Goal: Task Accomplishment & Management: Use online tool/utility

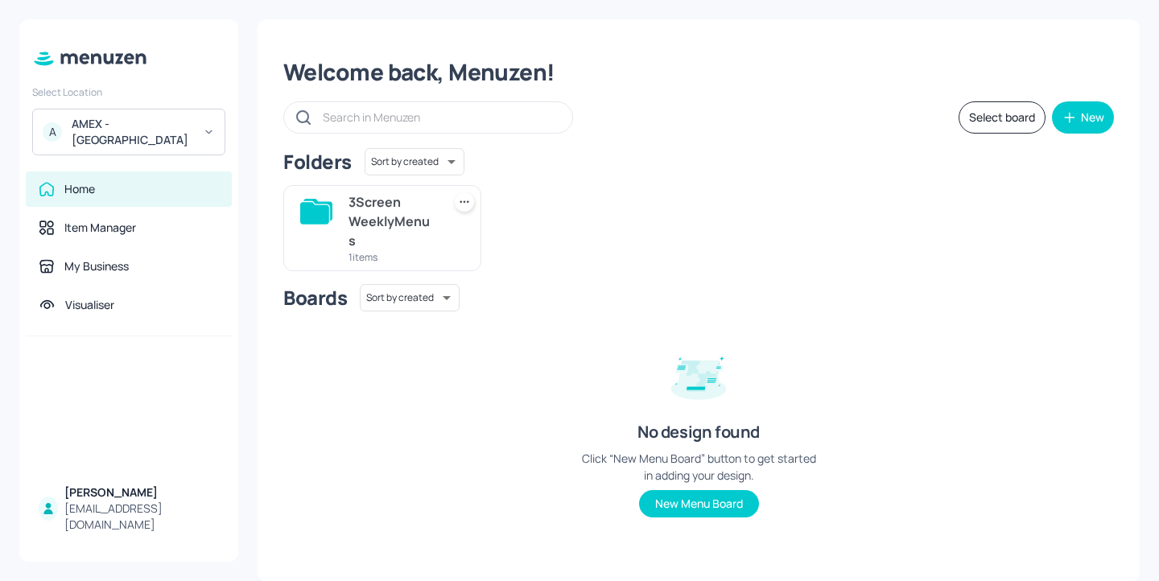
click at [175, 129] on div "AMEX - [GEOGRAPHIC_DATA]" at bounding box center [132, 132] width 121 height 32
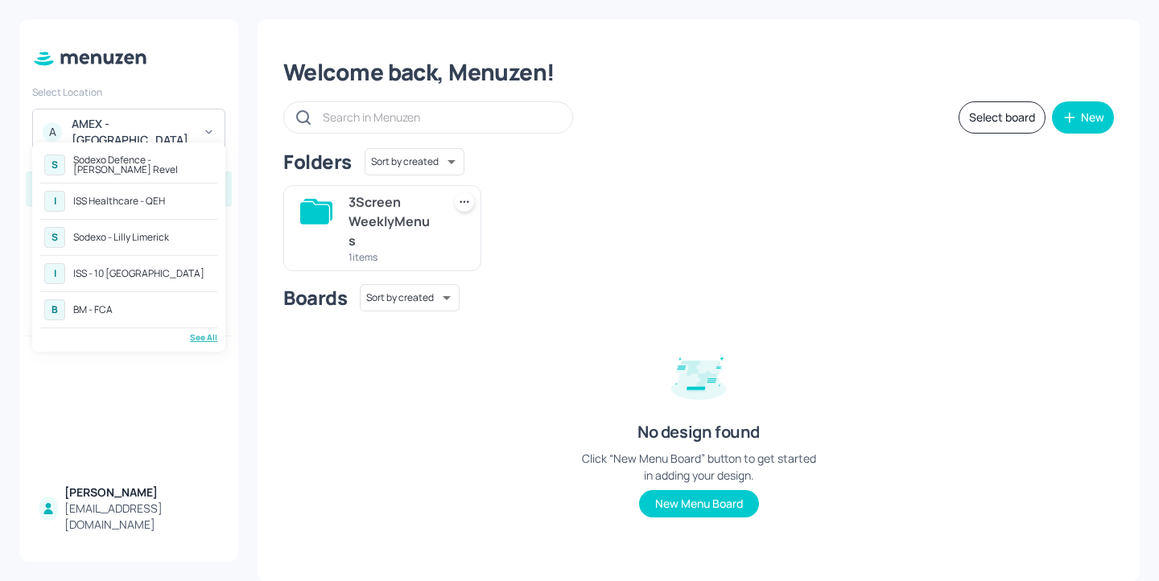
click at [208, 338] on div "See All" at bounding box center [128, 337] width 177 height 12
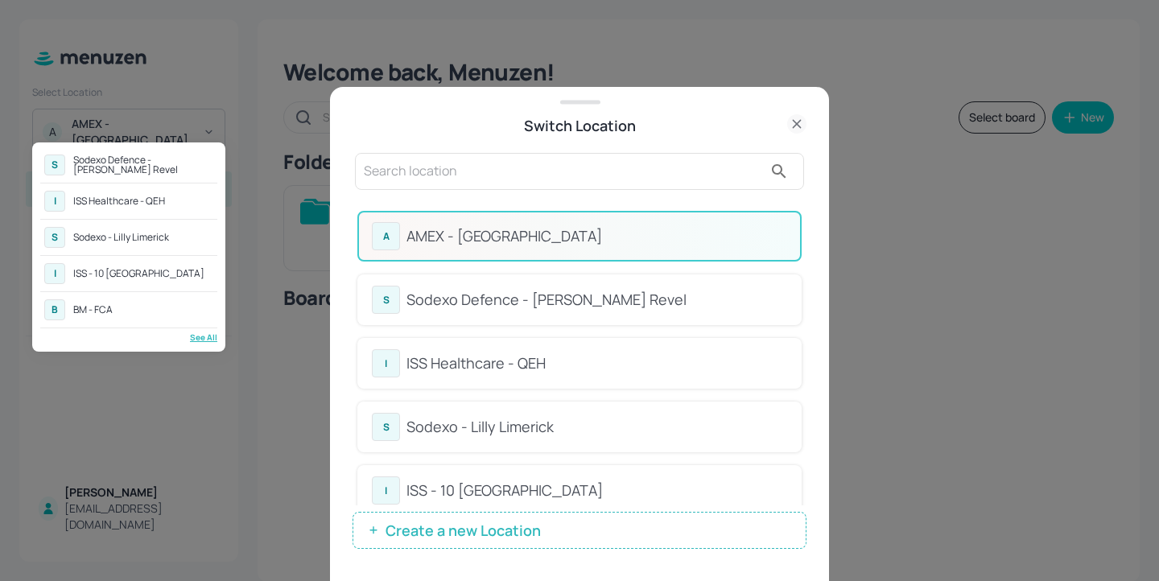
click at [445, 185] on div at bounding box center [579, 290] width 1159 height 581
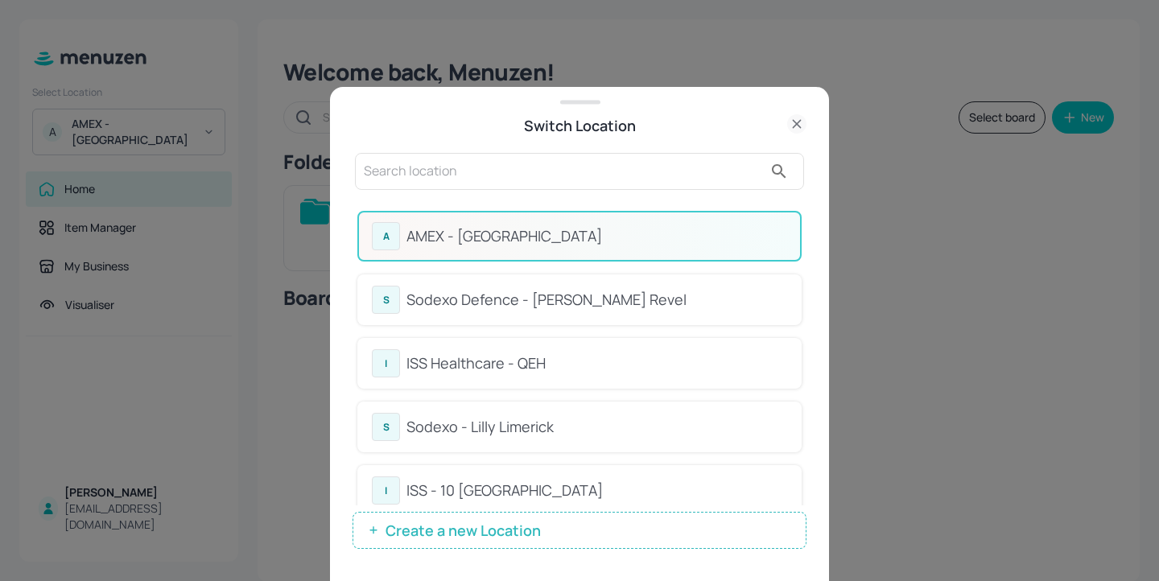
click at [397, 171] on input "text" at bounding box center [563, 171] width 399 height 26
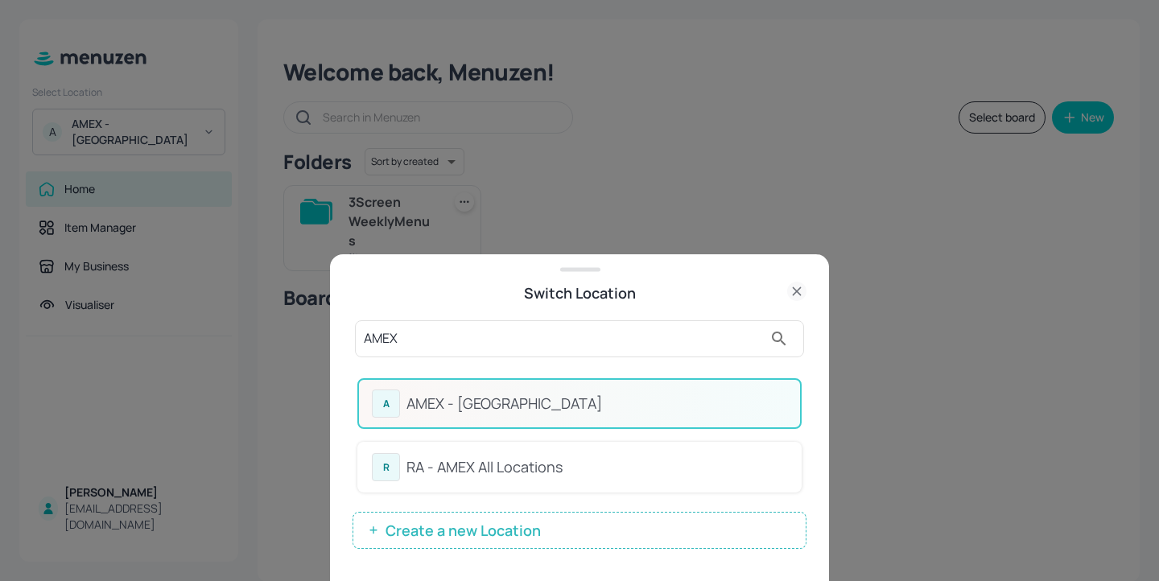
type input "AMEX"
click at [533, 463] on div "RA - AMEX All Locations" at bounding box center [596, 467] width 381 height 22
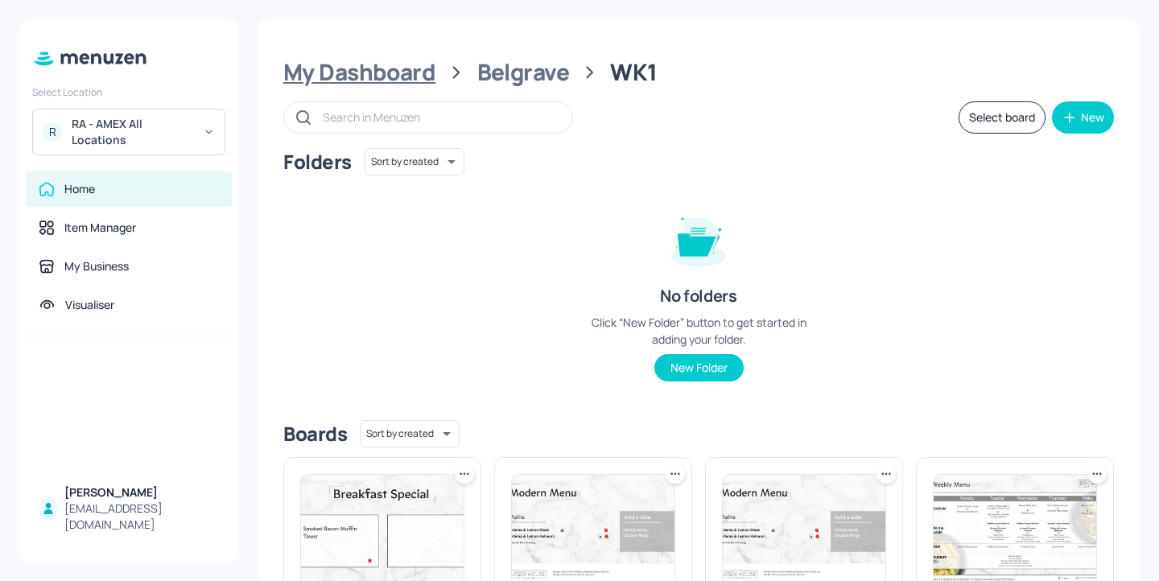
click at [395, 86] on div "My Dashboard" at bounding box center [359, 72] width 152 height 29
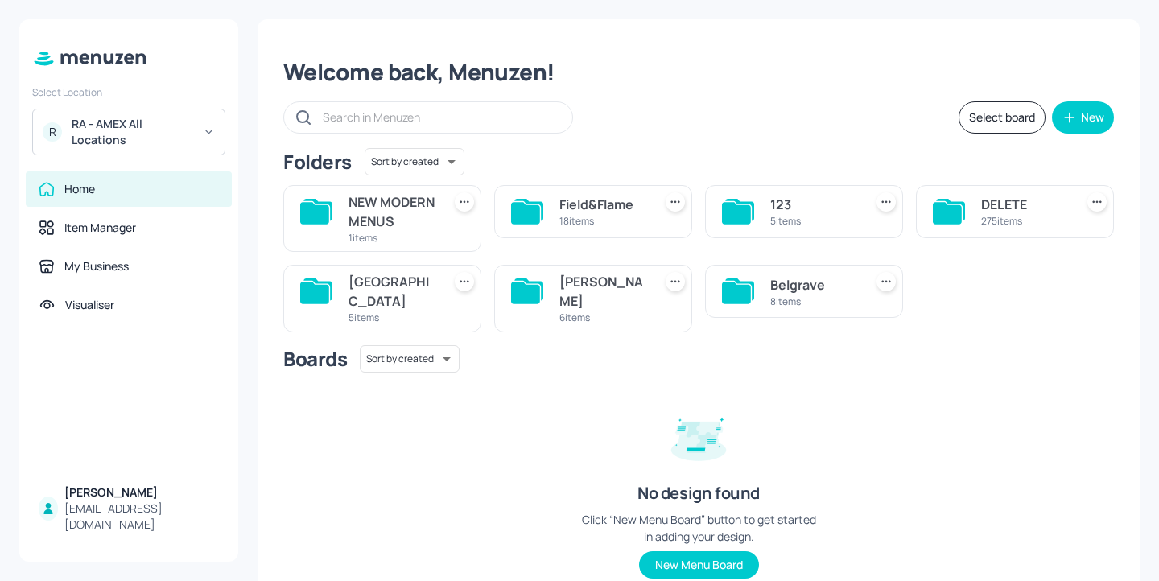
click at [612, 310] on div "[PERSON_NAME]" at bounding box center [602, 291] width 87 height 39
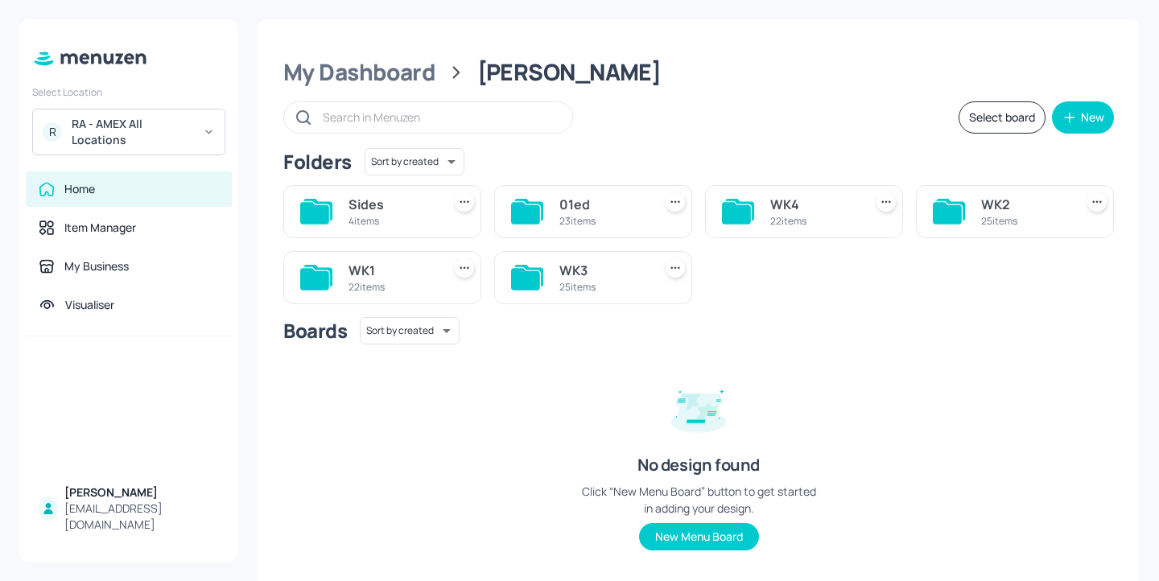
click at [973, 222] on div "WK2 25 items" at bounding box center [1015, 211] width 198 height 53
click at [988, 208] on div "WK2" at bounding box center [1024, 204] width 87 height 19
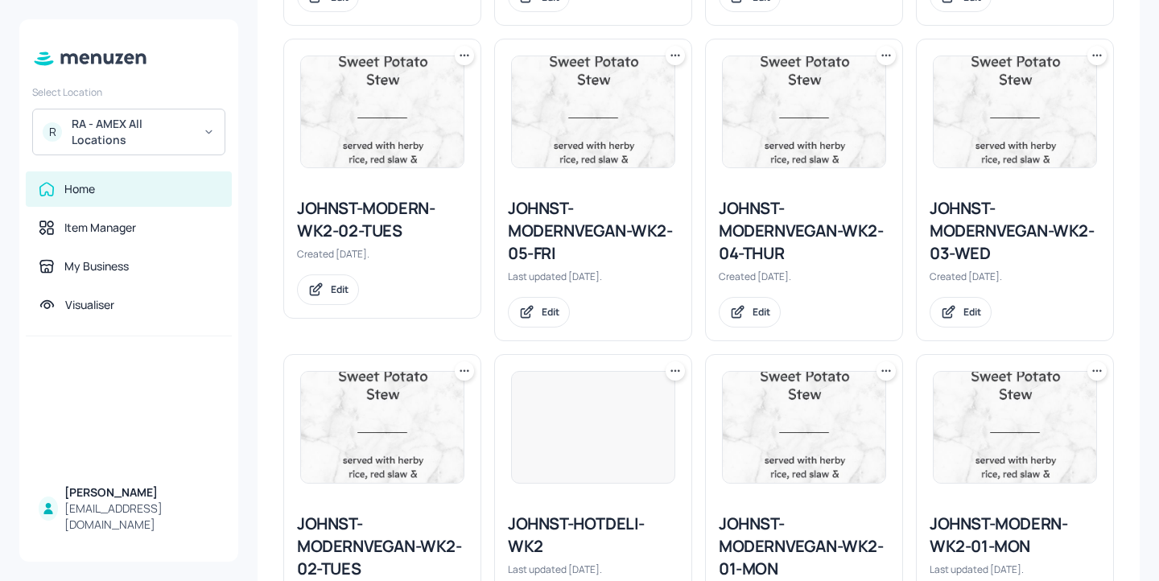
scroll to position [1786, 0]
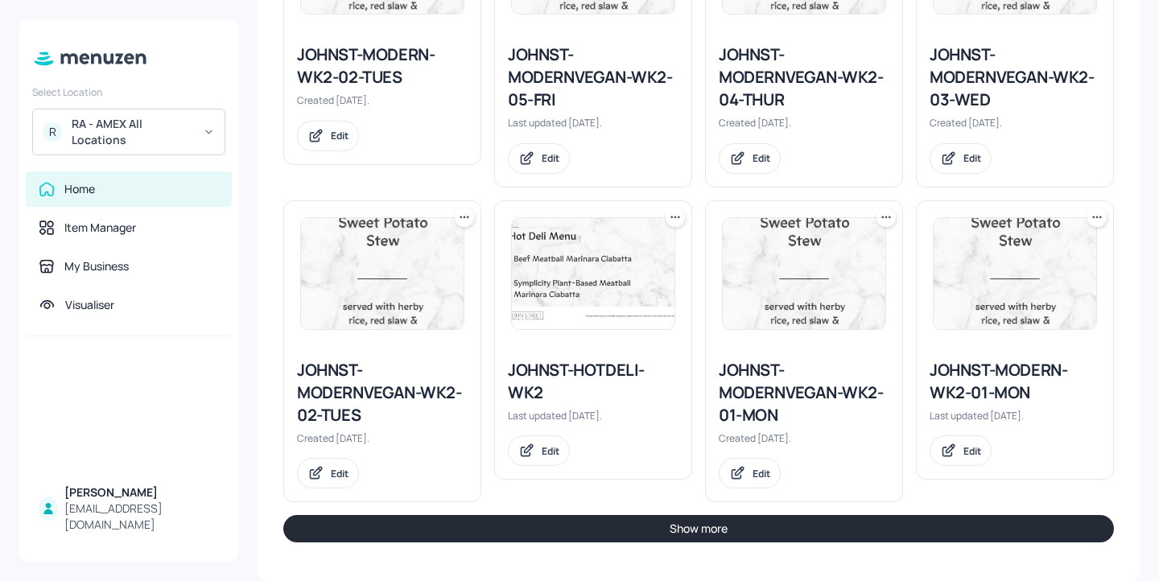
click at [600, 526] on button "Show more" at bounding box center [698, 528] width 830 height 27
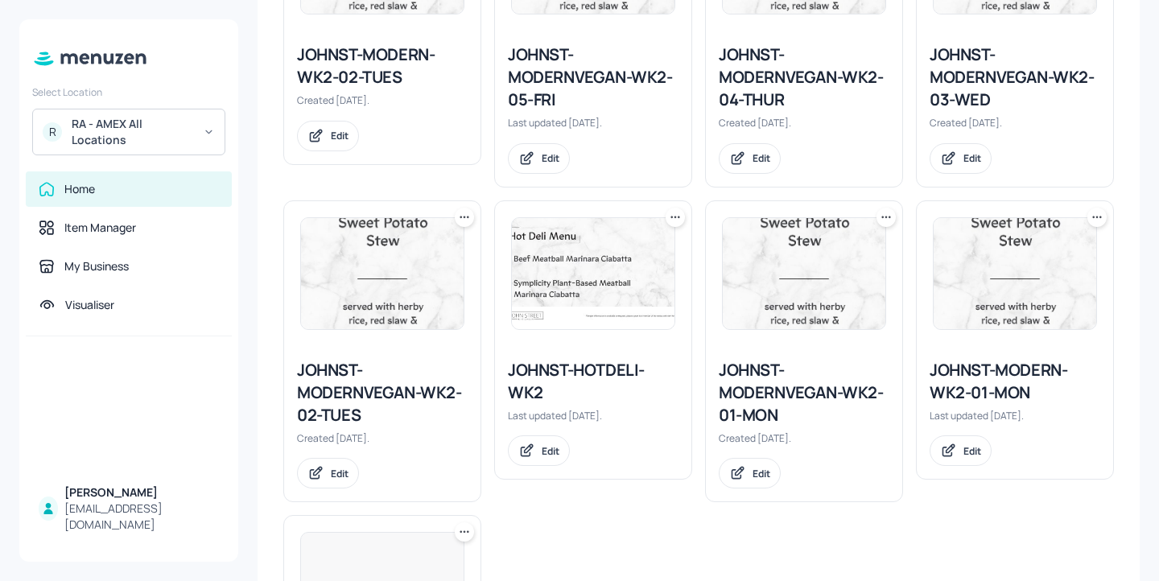
scroll to position [2060, 0]
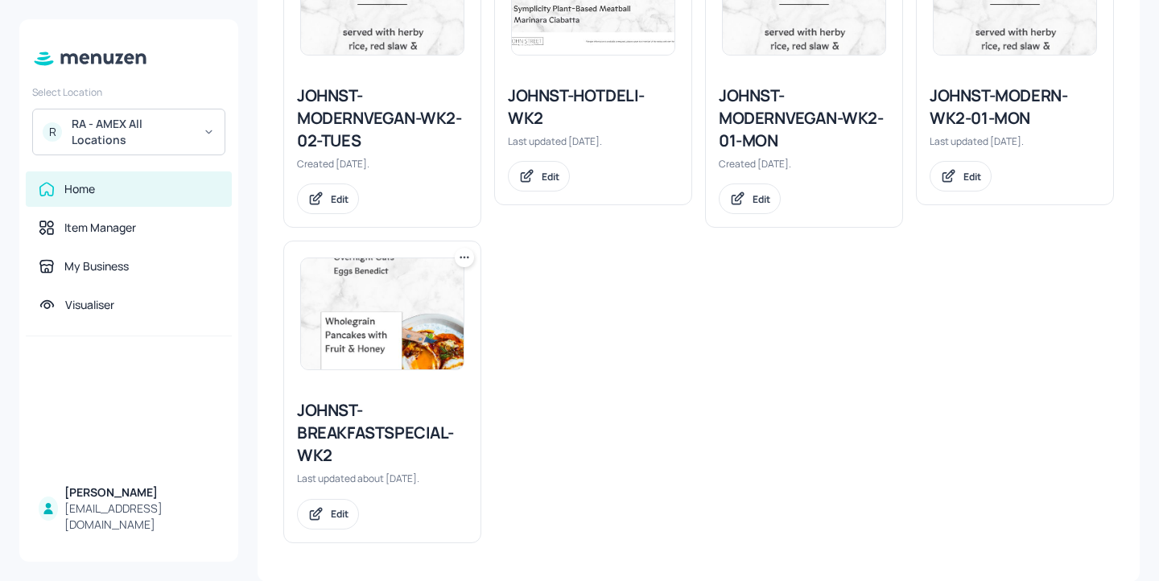
click at [1013, 104] on div "JOHNST-MODERN-WK2-01-MON" at bounding box center [1014, 106] width 171 height 45
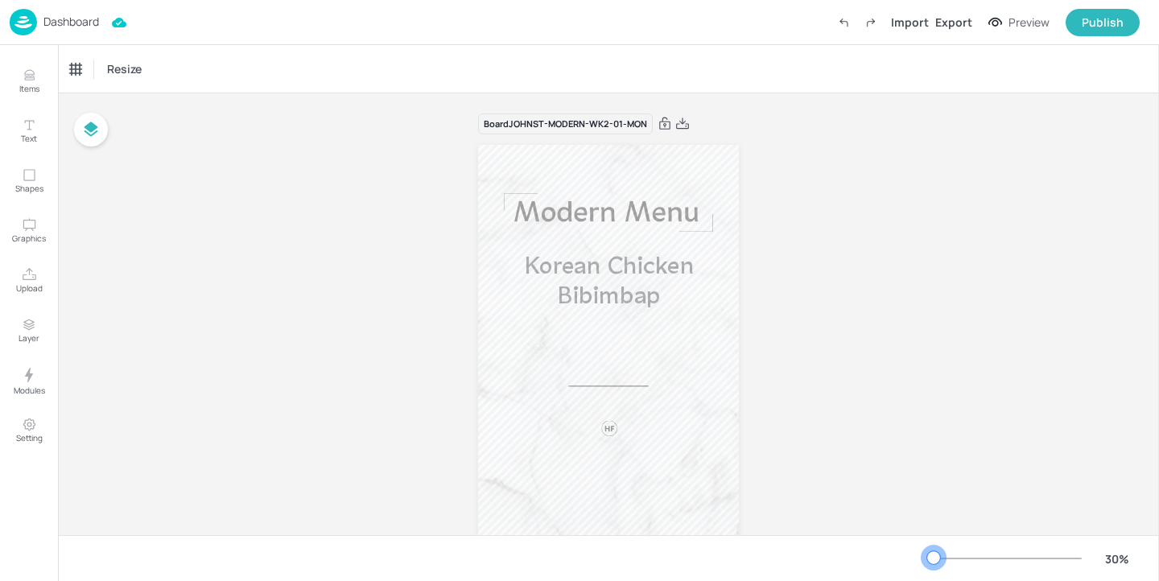
drag, startPoint x: 953, startPoint y: 559, endPoint x: 933, endPoint y: 554, distance: 19.9
click at [933, 554] on div at bounding box center [933, 557] width 13 height 13
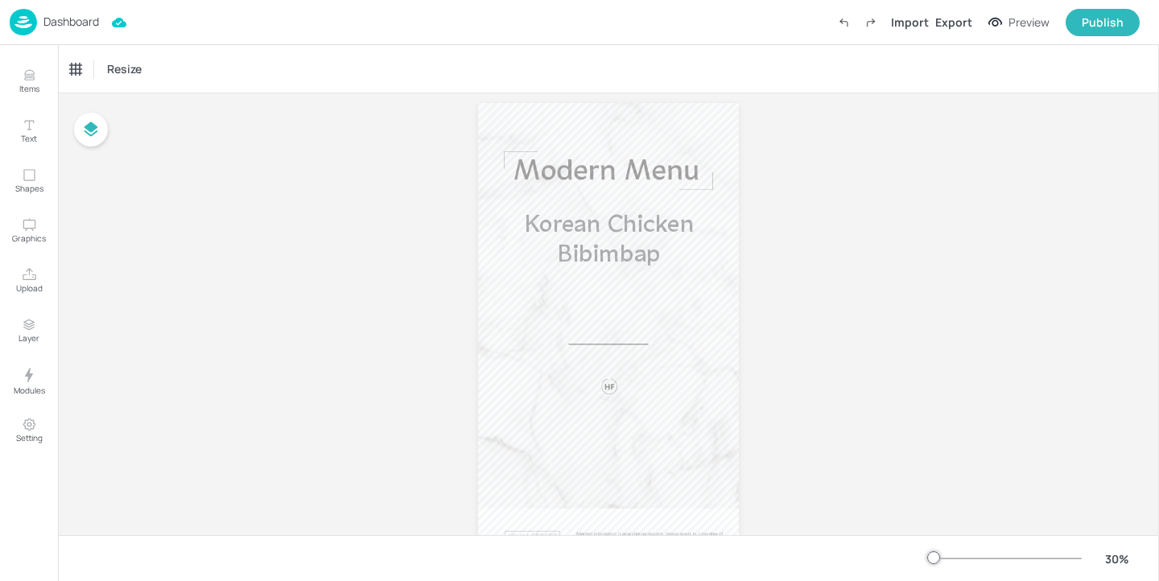
scroll to position [54, 0]
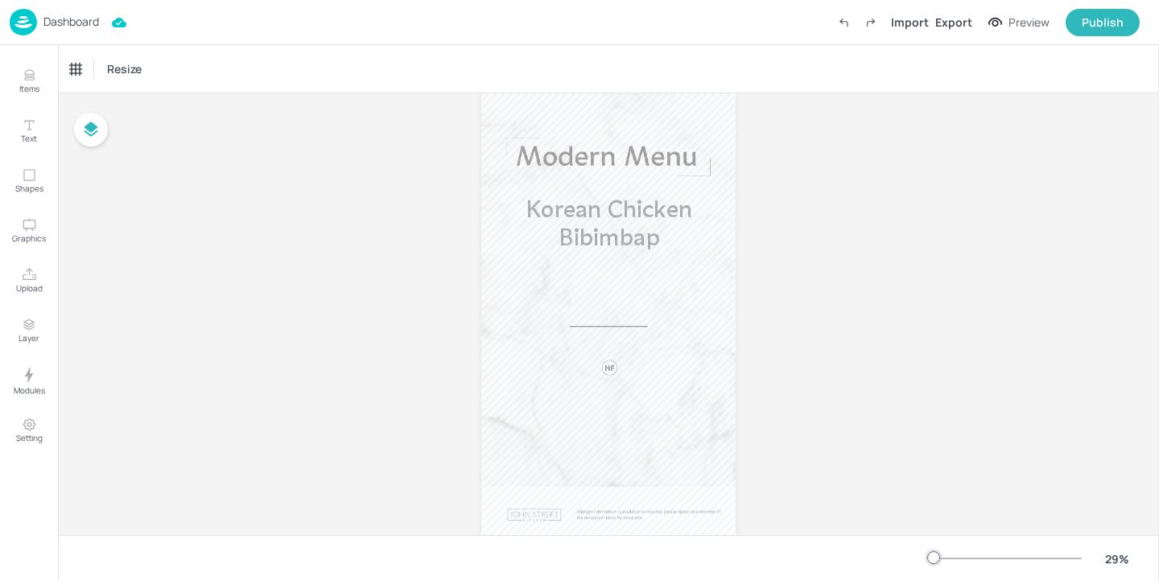
click at [94, 31] on div "Dashboard" at bounding box center [54, 22] width 89 height 27
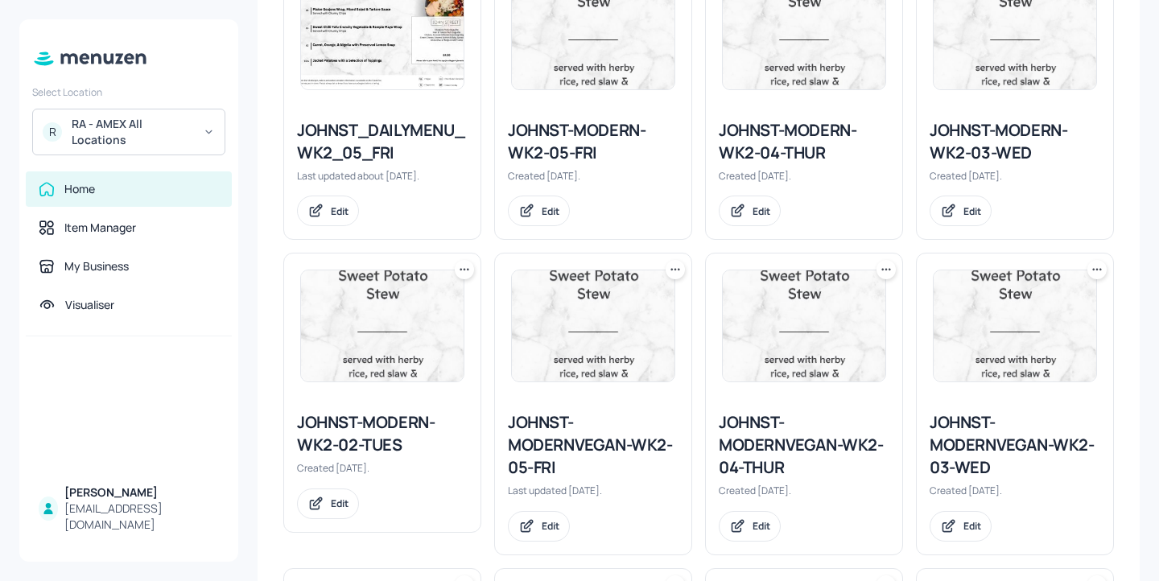
scroll to position [1786, 0]
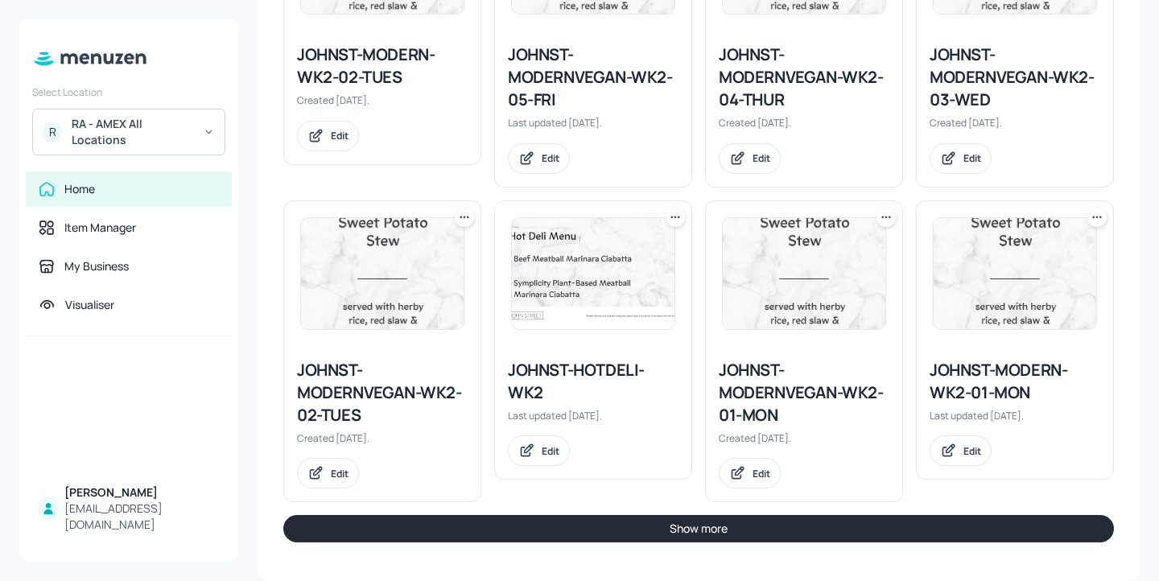
click at [833, 525] on button "Show more" at bounding box center [698, 528] width 830 height 27
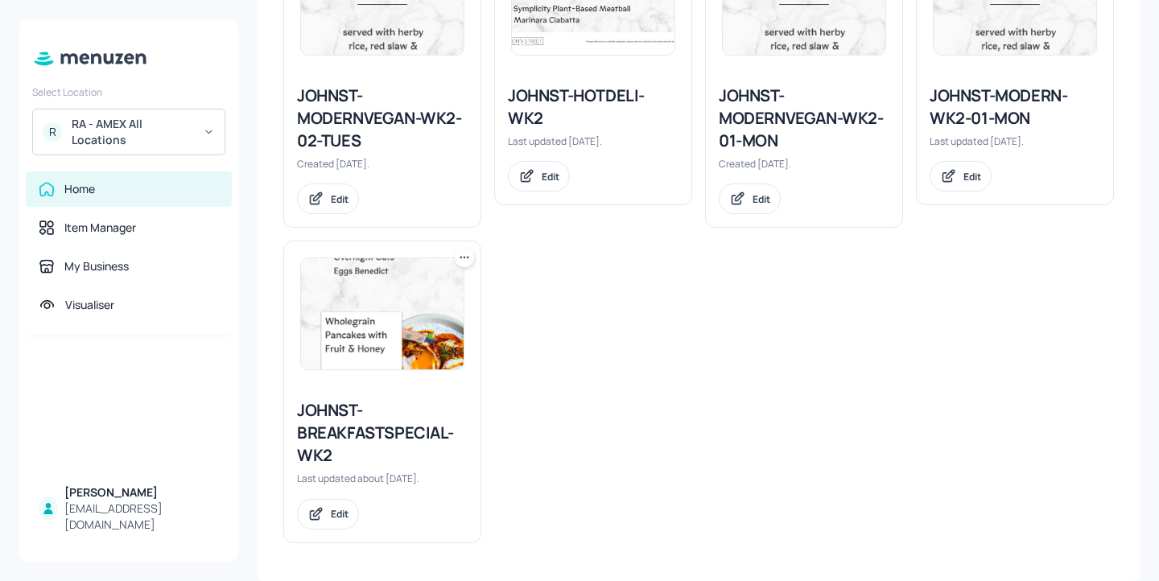
scroll to position [2022, 0]
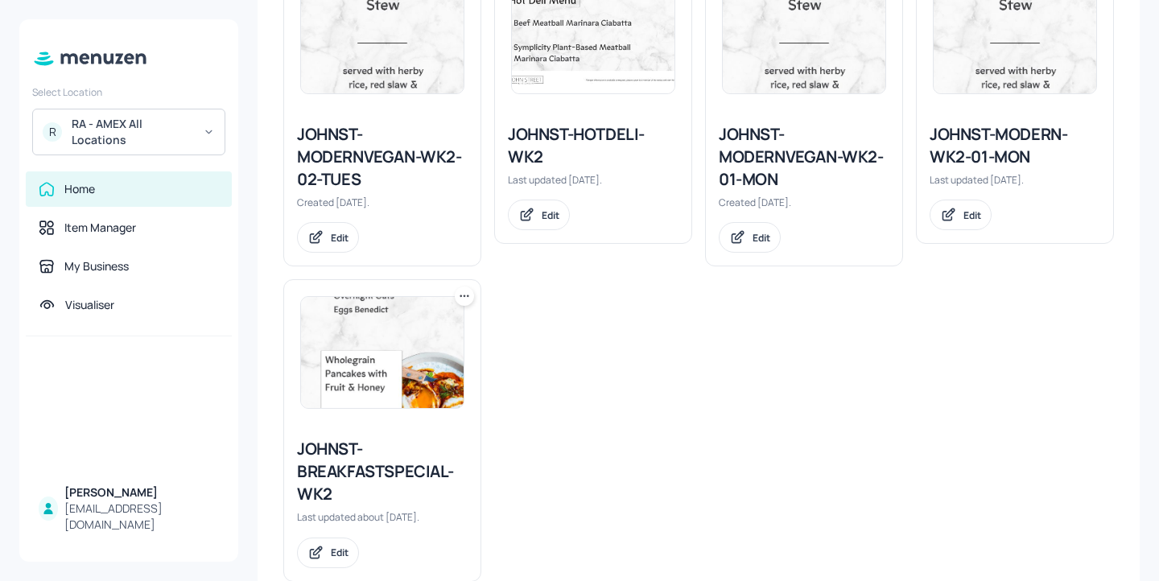
click at [1013, 140] on div "JOHNST-MODERN-WK2-01-MON" at bounding box center [1014, 145] width 171 height 45
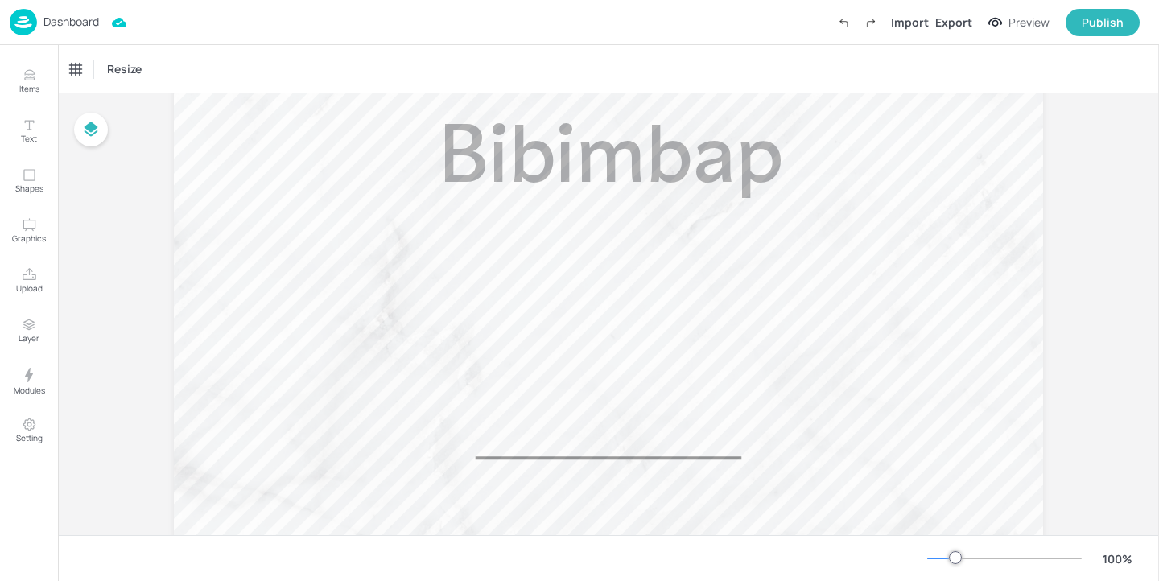
scroll to position [668, 0]
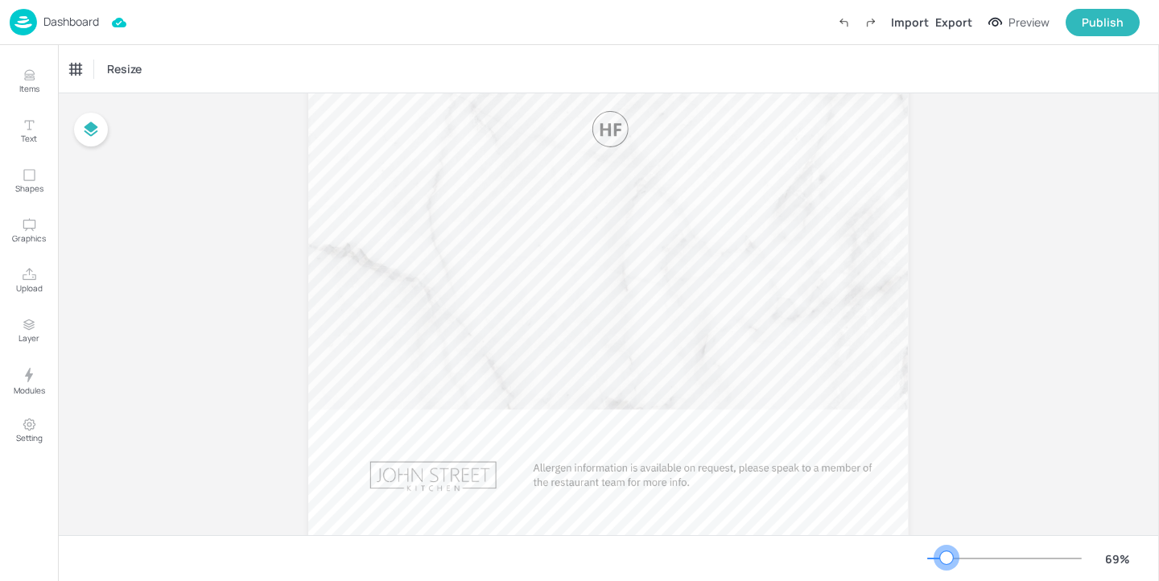
drag, startPoint x: 954, startPoint y: 558, endPoint x: 942, endPoint y: 558, distance: 12.1
click at [942, 558] on div at bounding box center [946, 557] width 13 height 13
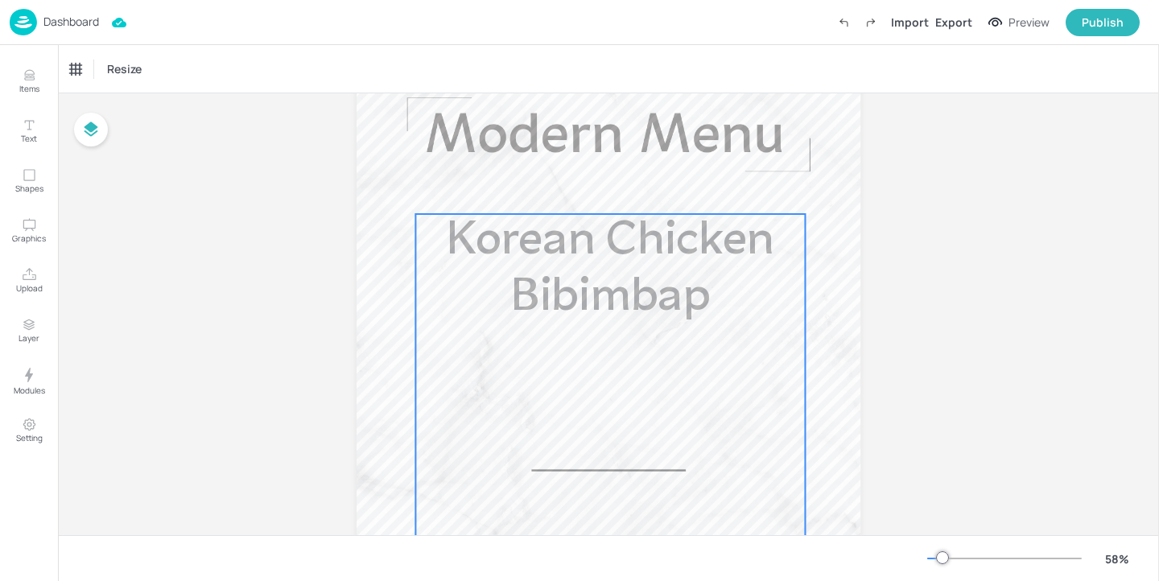
scroll to position [140, 0]
click at [650, 340] on div "Korean Chicken Bibimbap" at bounding box center [609, 391] width 389 height 353
click at [77, 23] on p "Dashboard" at bounding box center [71, 21] width 56 height 11
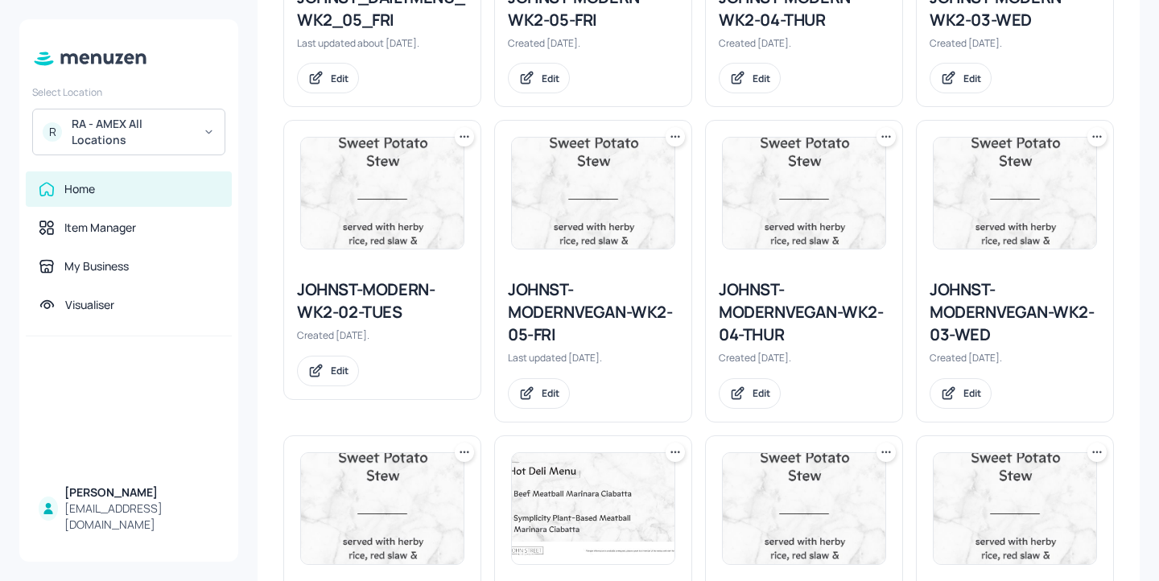
scroll to position [1786, 0]
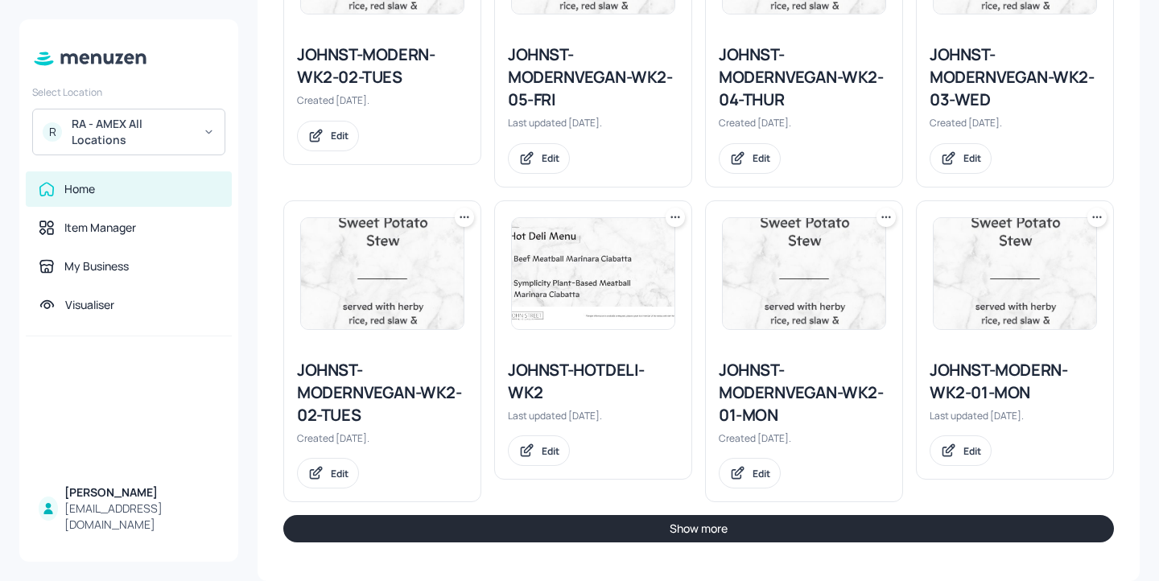
click at [726, 526] on button "Show more" at bounding box center [698, 528] width 830 height 27
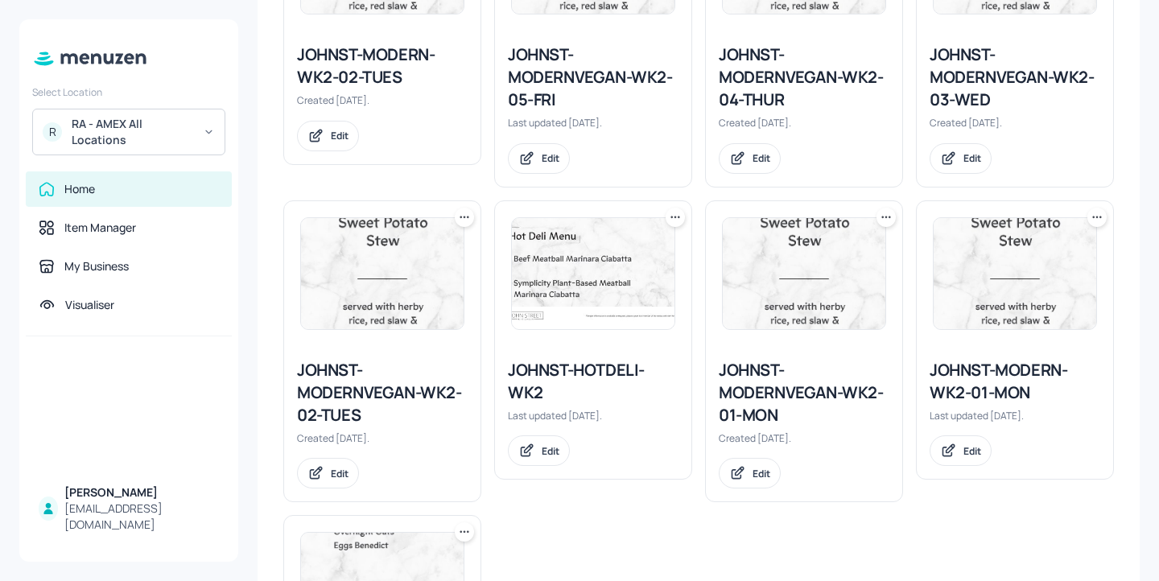
click at [758, 406] on div "JOHNST-MODERNVEGAN-WK2-01-MON" at bounding box center [803, 393] width 171 height 68
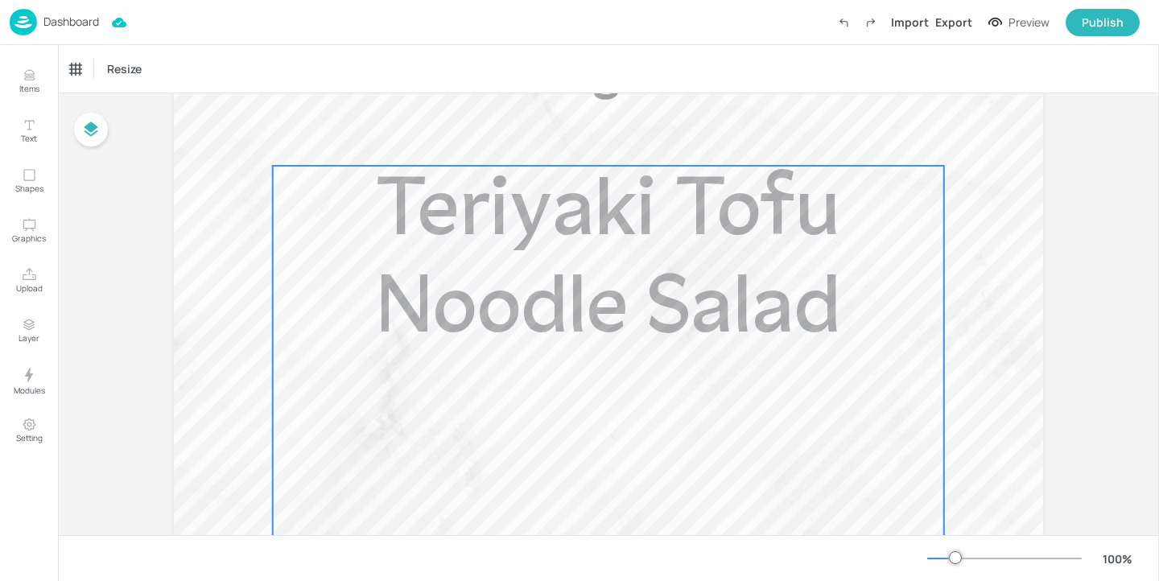
scroll to position [360, 0]
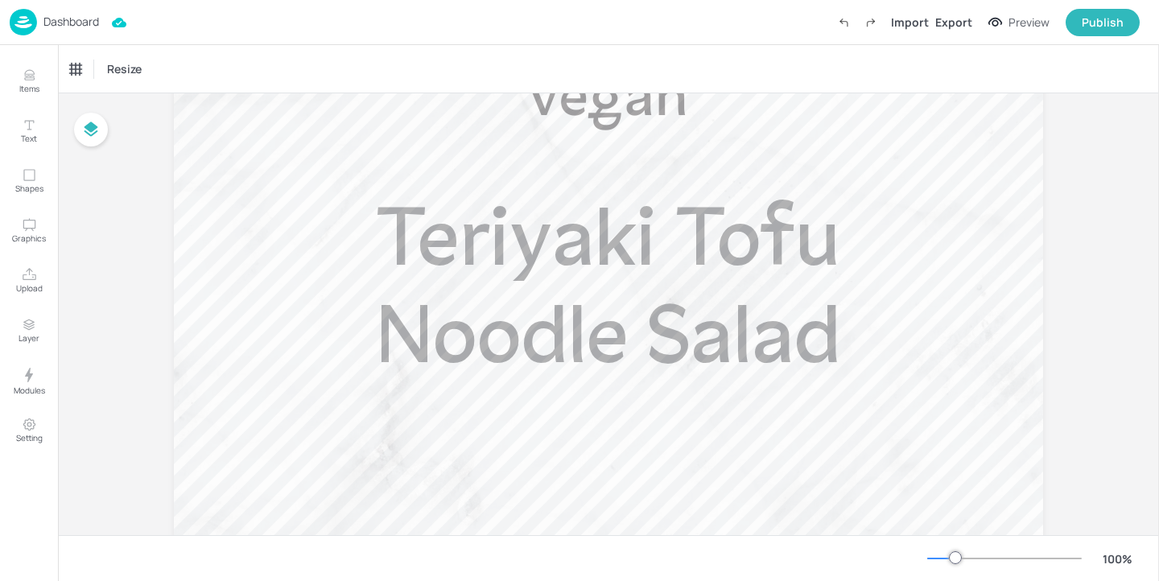
click at [57, 17] on p "Dashboard" at bounding box center [71, 21] width 56 height 11
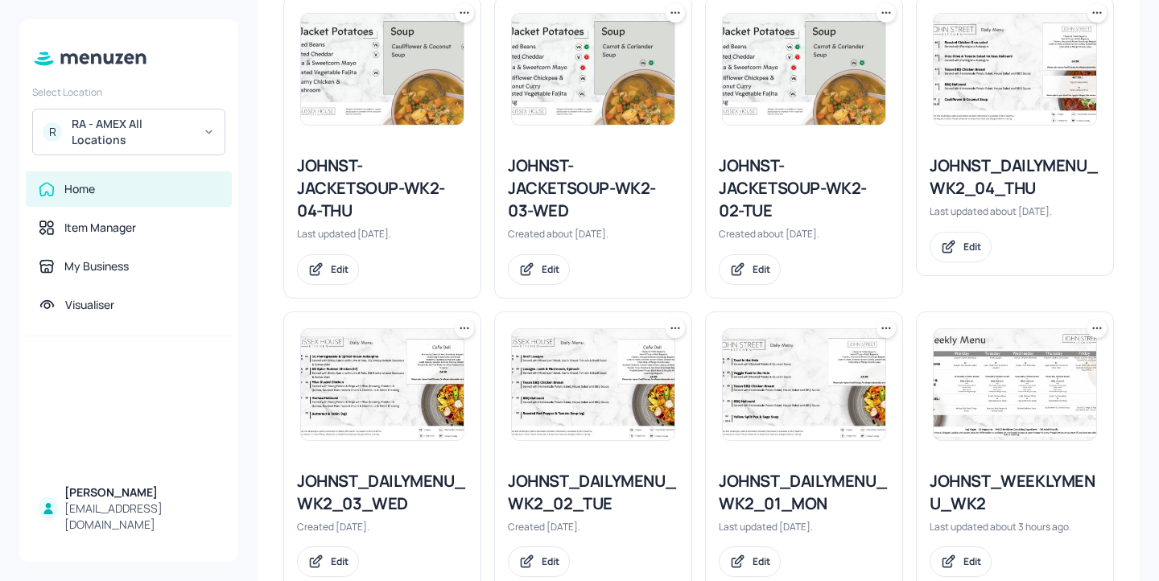
scroll to position [1786, 0]
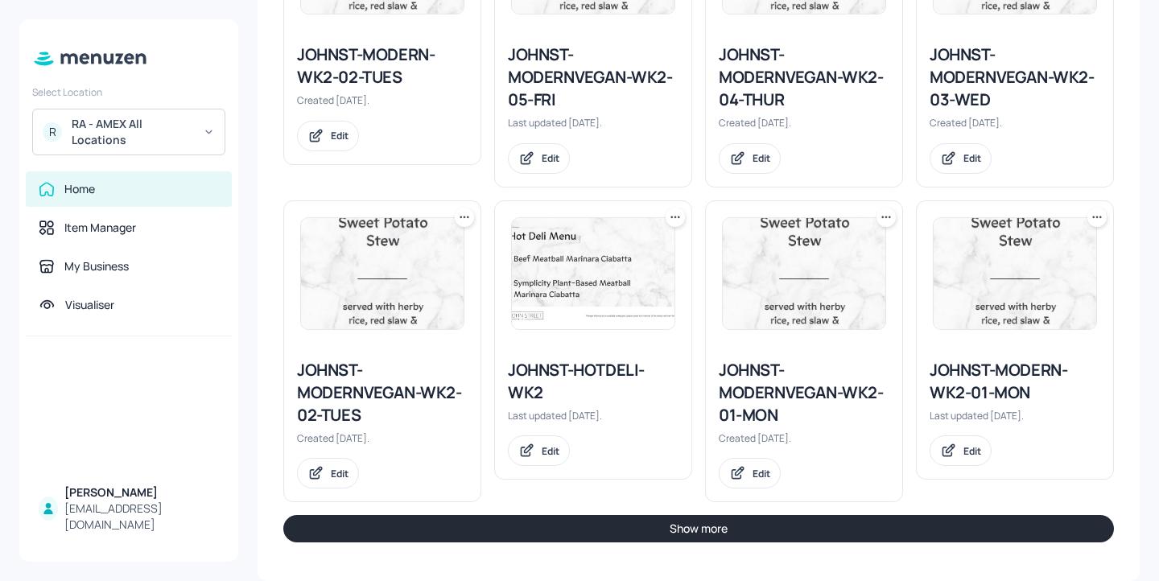
click at [591, 369] on div "JOHNST-HOTDELI-WK2" at bounding box center [593, 381] width 171 height 45
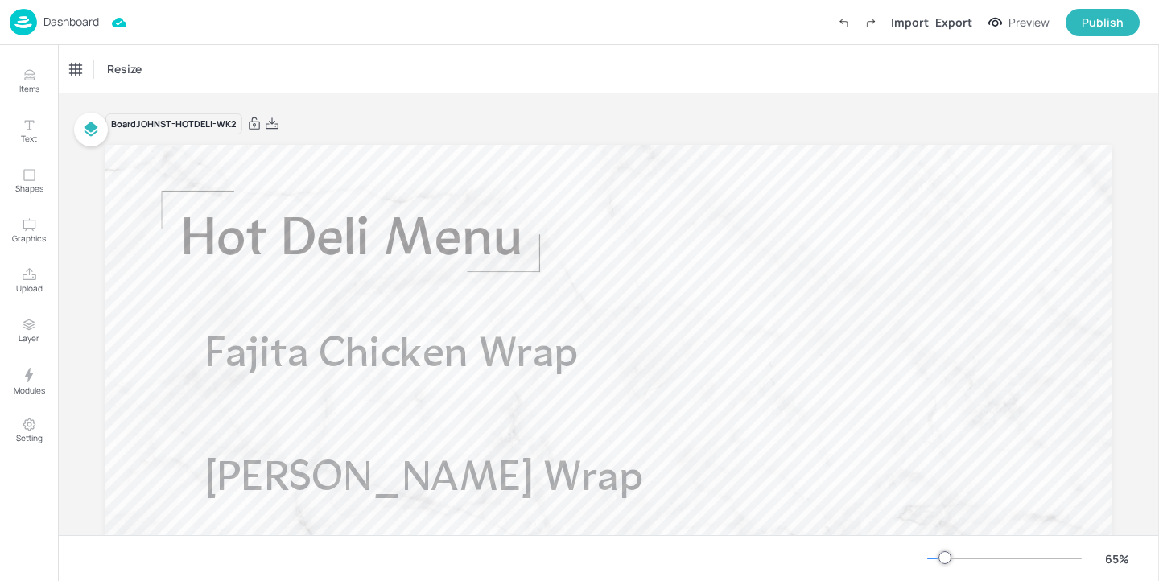
scroll to position [216, 0]
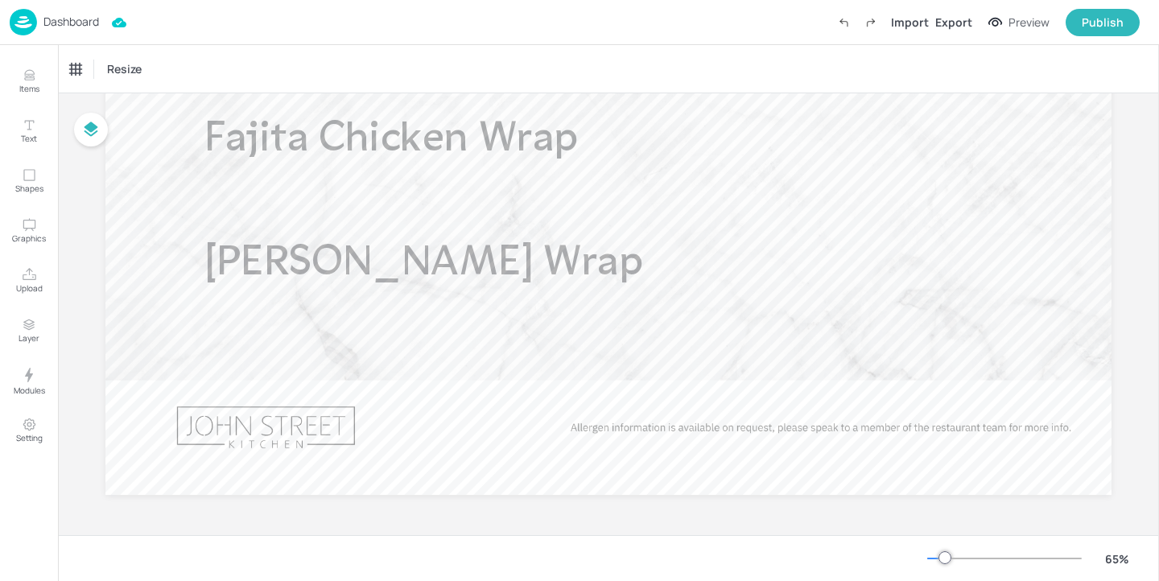
click at [80, 22] on p "Dashboard" at bounding box center [71, 21] width 56 height 11
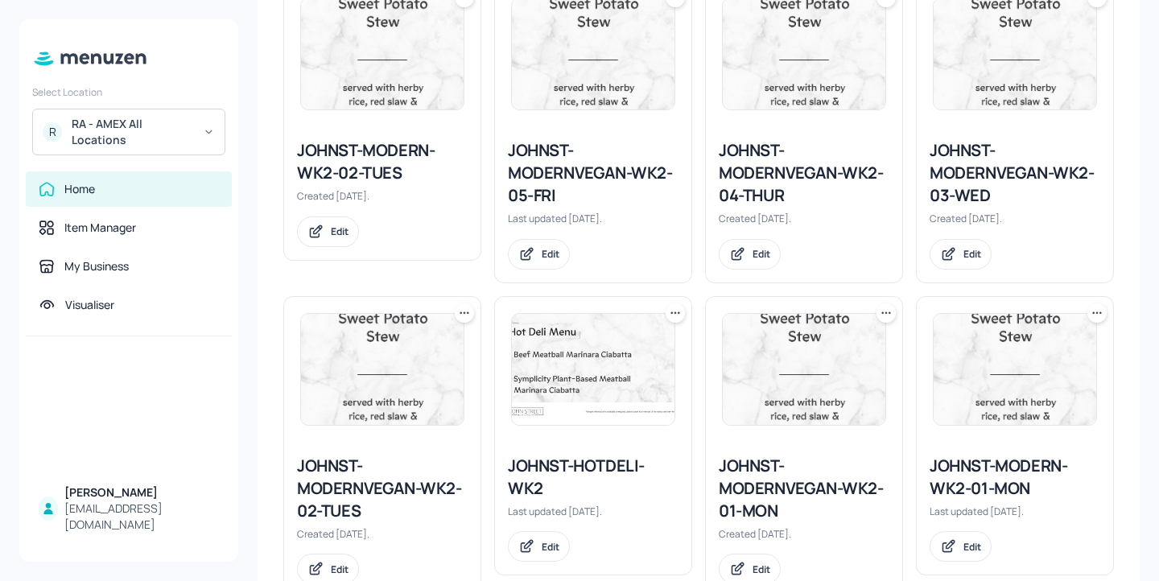
scroll to position [1786, 0]
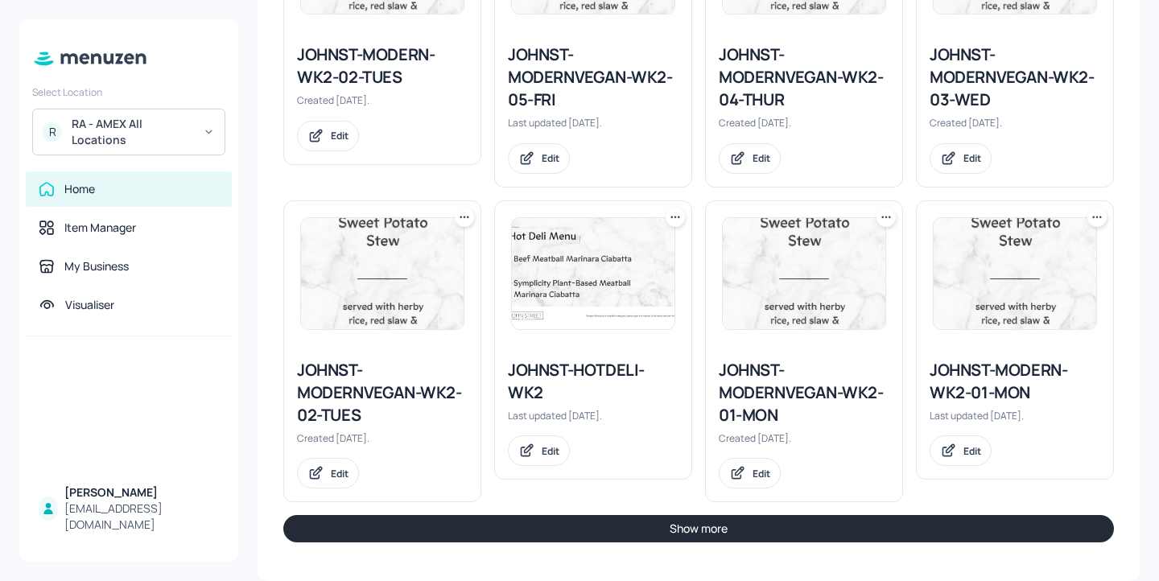
click at [425, 389] on div "JOHNST-MODERNVEGAN-WK2-02-TUES" at bounding box center [382, 393] width 171 height 68
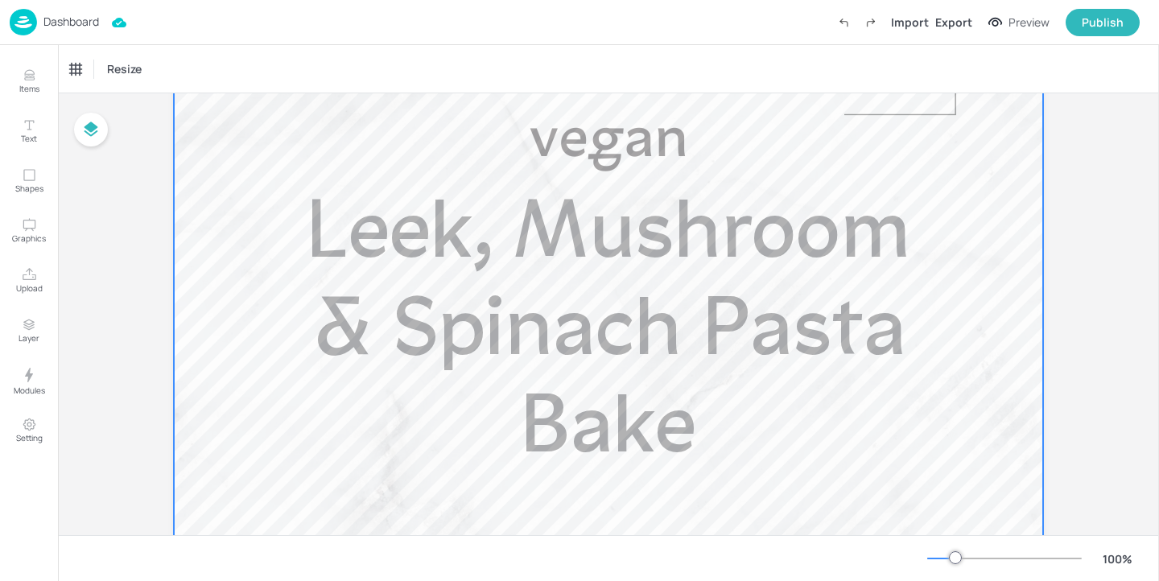
scroll to position [372, 0]
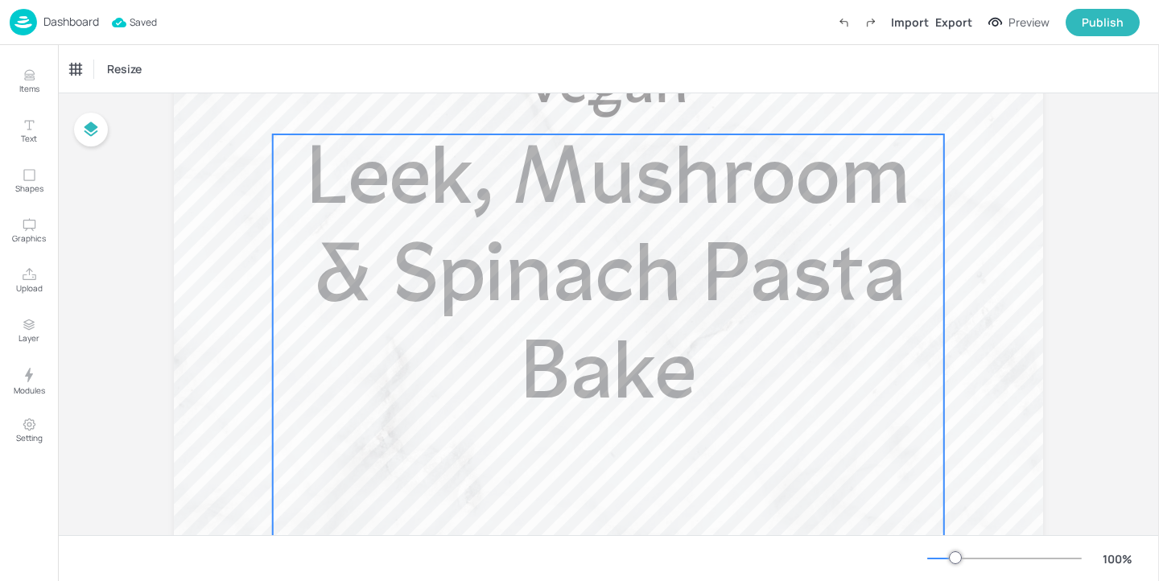
click at [718, 349] on p "Leek, Mushroom & Spinach Pasta Bake" at bounding box center [608, 280] width 671 height 293
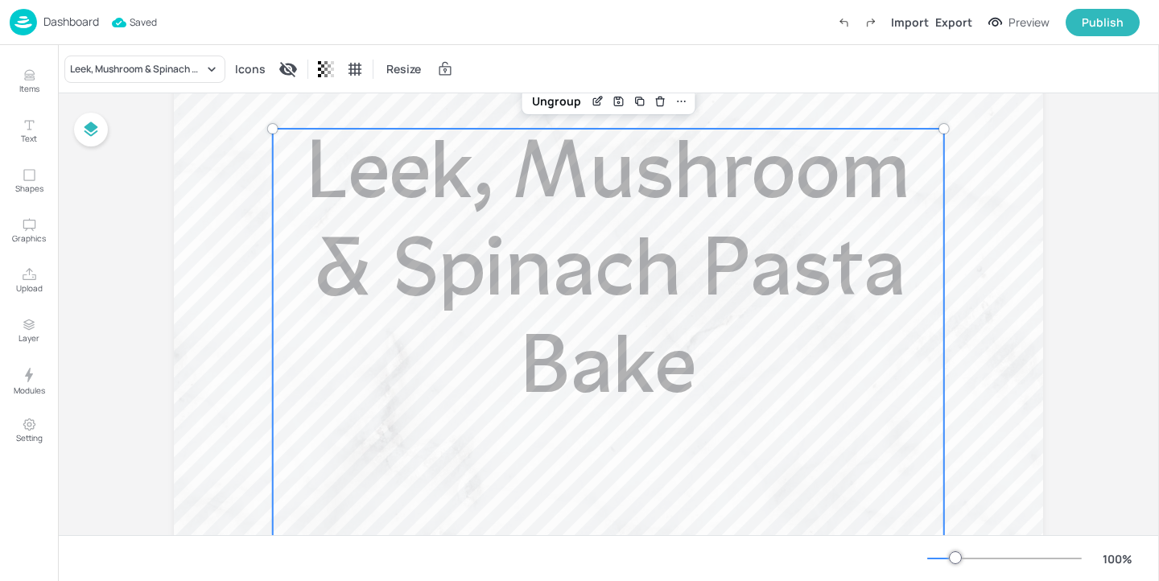
scroll to position [359, 0]
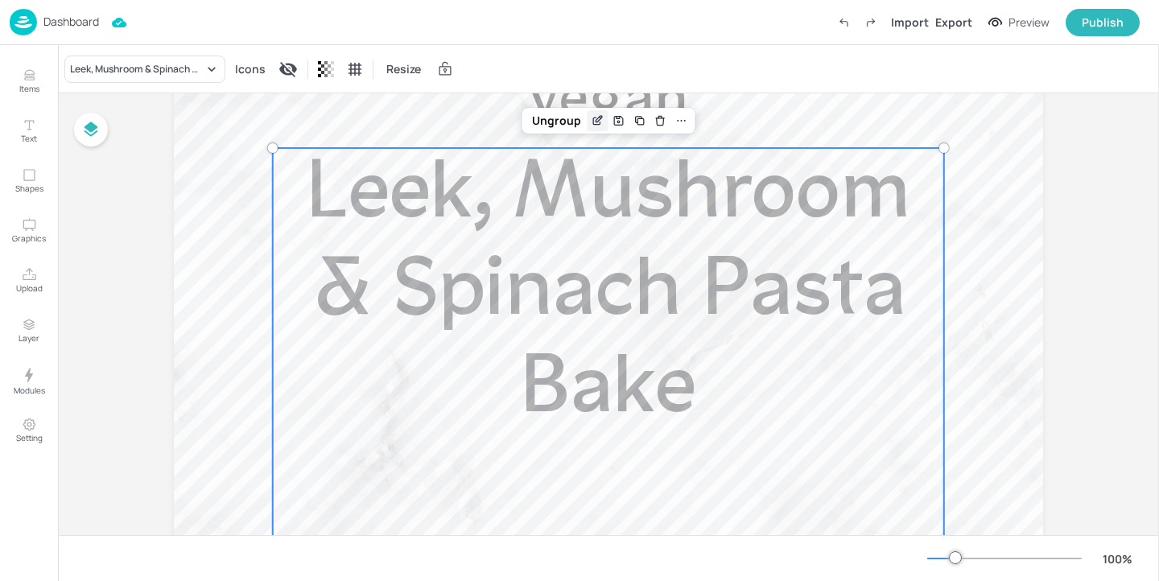
click at [591, 119] on icon "Edit Item" at bounding box center [598, 120] width 14 height 13
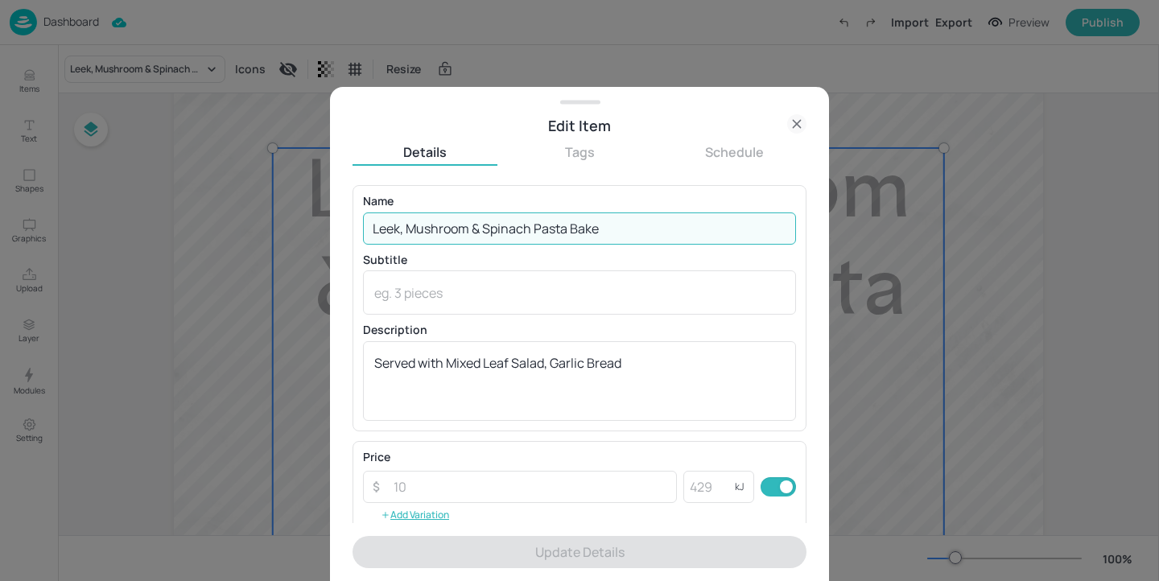
drag, startPoint x: 612, startPoint y: 235, endPoint x: 533, endPoint y: 232, distance: 78.9
click at [533, 232] on input "Leek, Mushroom & Spinach Pasta Bake" at bounding box center [579, 228] width 433 height 32
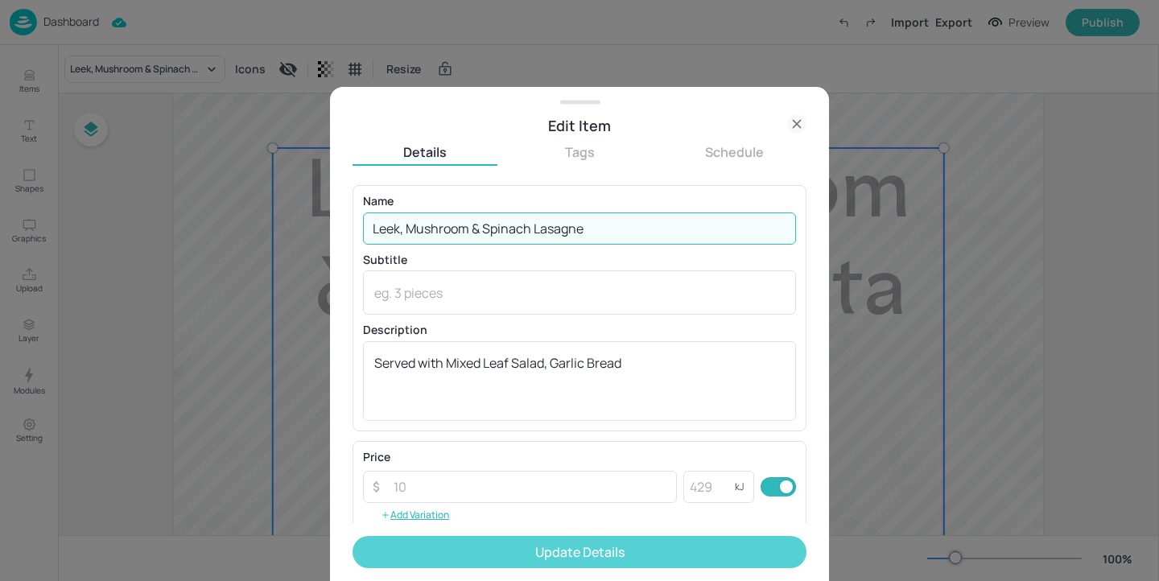
type input "Leek, Mushroom & Spinach Lasagne"
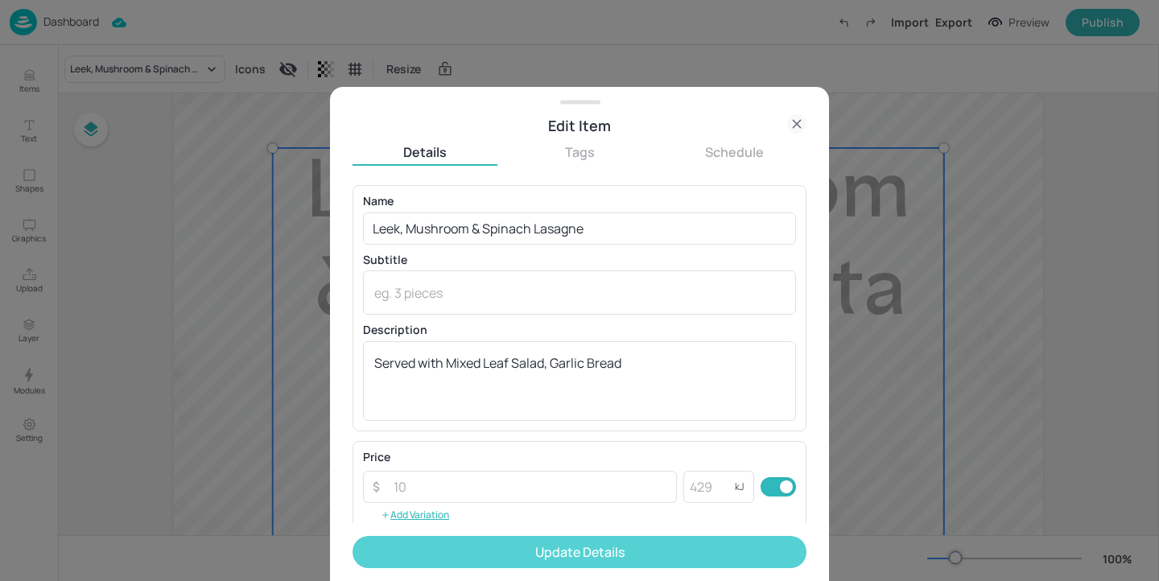
click at [526, 549] on button "Update Details" at bounding box center [579, 552] width 454 height 32
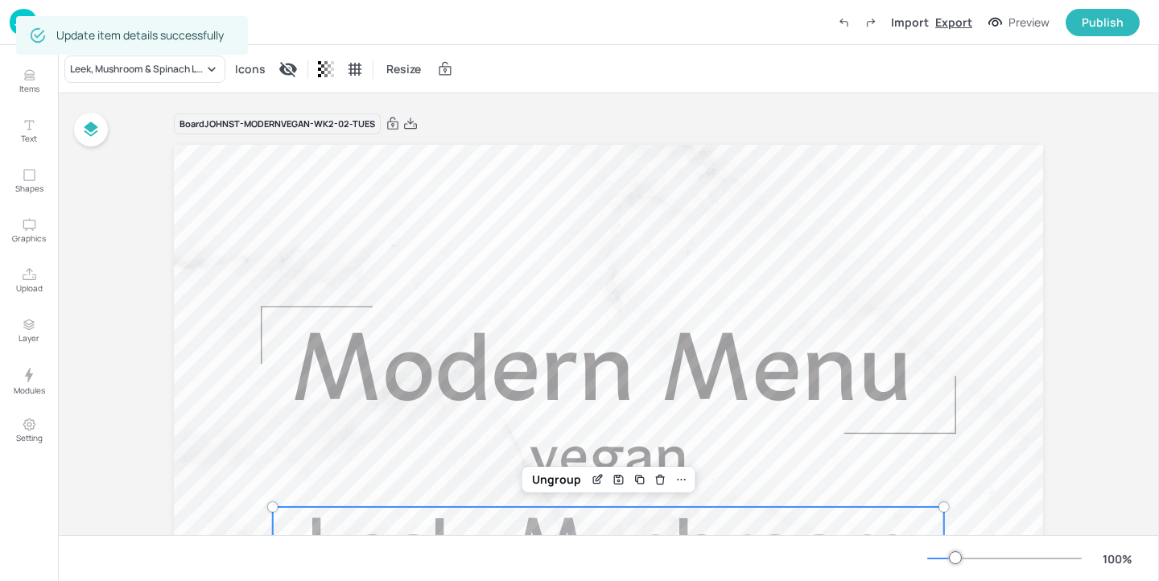
click at [953, 18] on div "Export" at bounding box center [953, 22] width 37 height 17
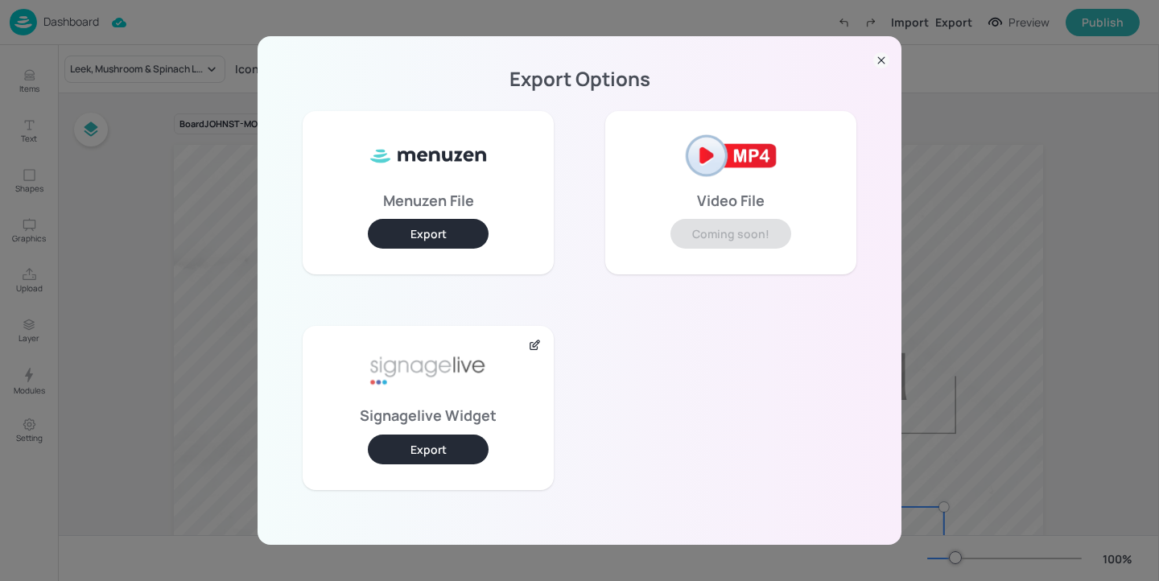
click at [878, 57] on icon at bounding box center [881, 60] width 6 height 6
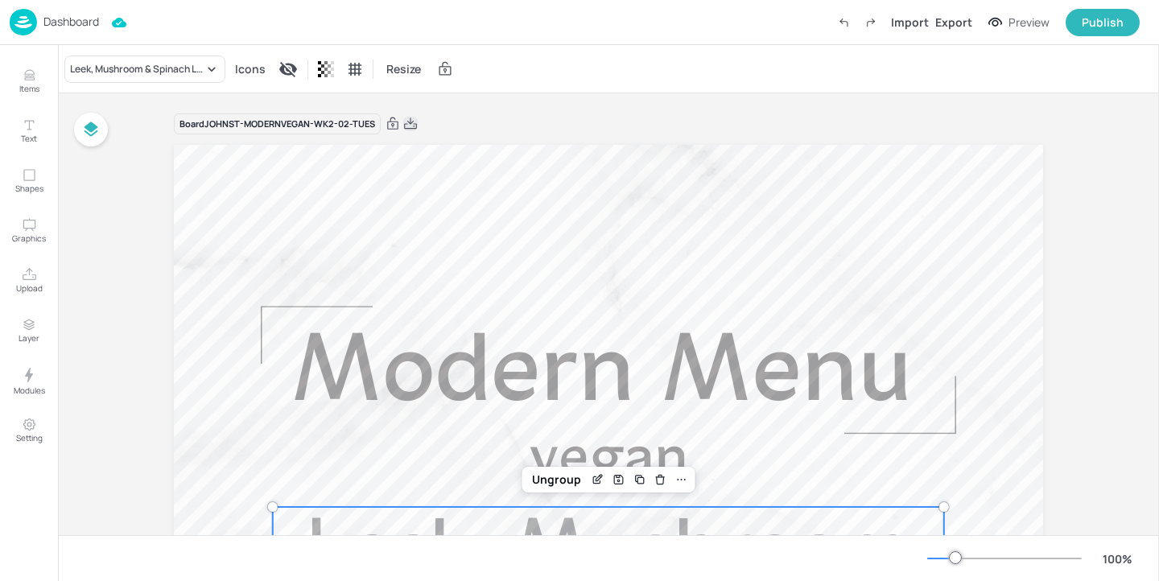
click at [405, 124] on icon at bounding box center [410, 124] width 14 height 16
